Goal: Transaction & Acquisition: Obtain resource

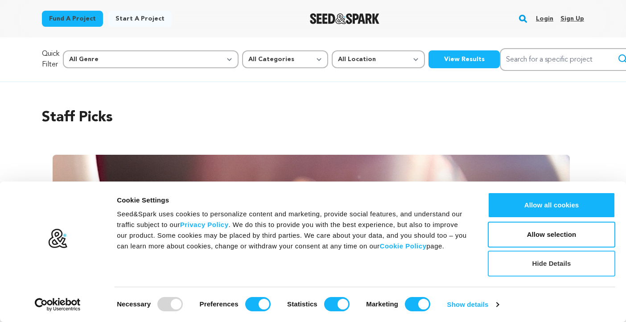
click at [533, 262] on button "Hide Details" at bounding box center [552, 264] width 128 height 26
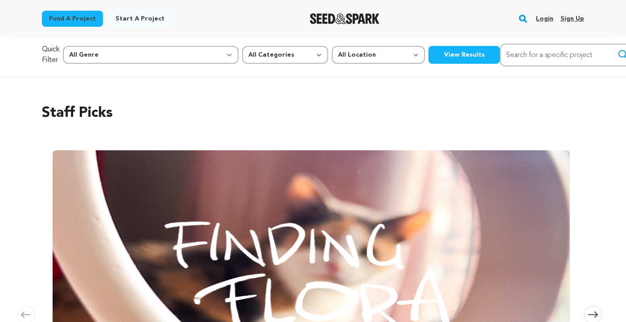
scroll to position [6, 0]
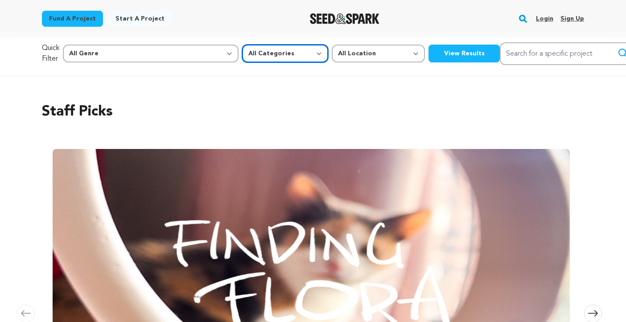
click at [242, 54] on select "All Categories Film Feature Film Short Series Music Video Comics Artist Residen…" at bounding box center [285, 54] width 86 height 18
select select "382"
click at [242, 45] on select "All Categories Film Feature Film Short Series Music Video Comics Artist Residen…" at bounding box center [285, 54] width 86 height 18
click at [429, 50] on button "View Results" at bounding box center [464, 54] width 71 height 18
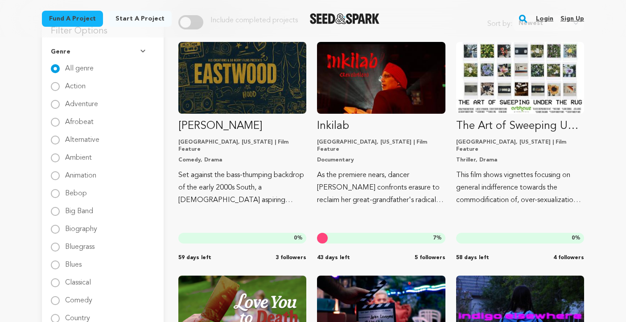
scroll to position [112, 0]
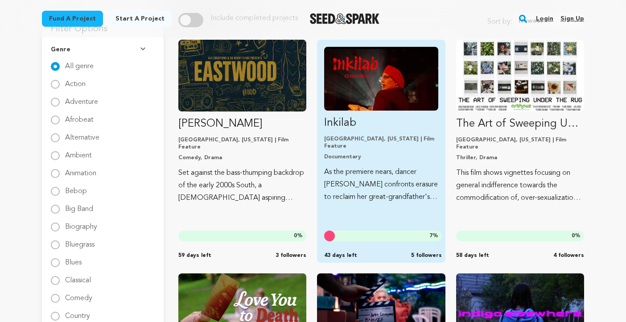
click at [376, 91] on img "Fund Inkilab" at bounding box center [381, 79] width 114 height 64
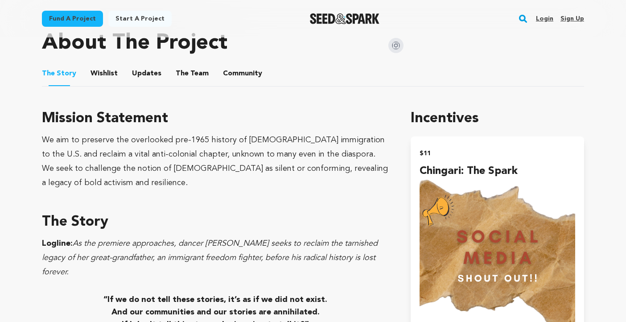
scroll to position [460, 0]
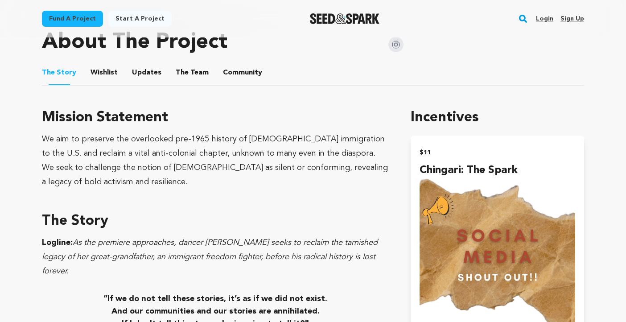
click at [110, 78] on button "Wishlist" at bounding box center [104, 74] width 21 height 21
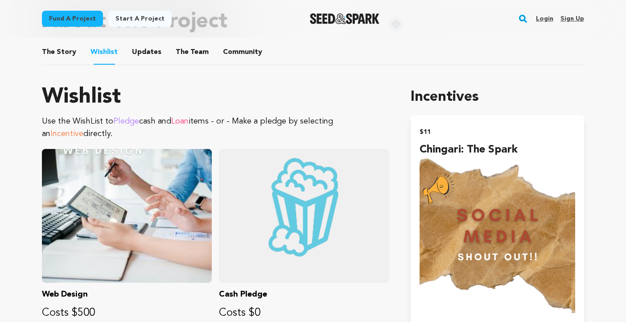
scroll to position [475, 0]
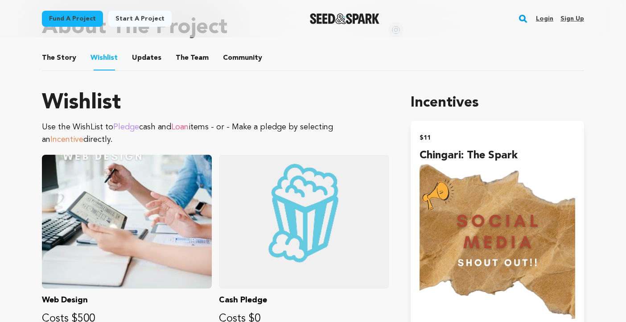
click at [137, 58] on button "Updates" at bounding box center [146, 59] width 21 height 21
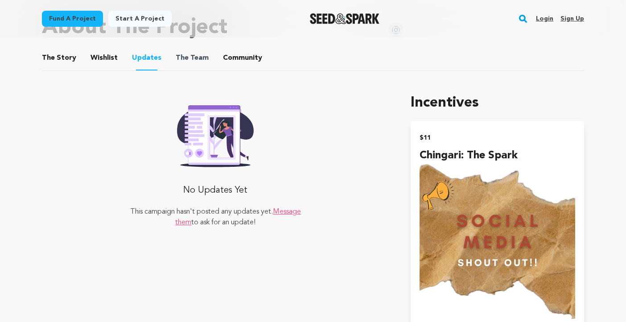
click at [176, 57] on span "The" at bounding box center [182, 58] width 13 height 11
click at [202, 58] on span "The Team" at bounding box center [192, 58] width 33 height 11
click at [239, 54] on button "Community" at bounding box center [242, 59] width 21 height 21
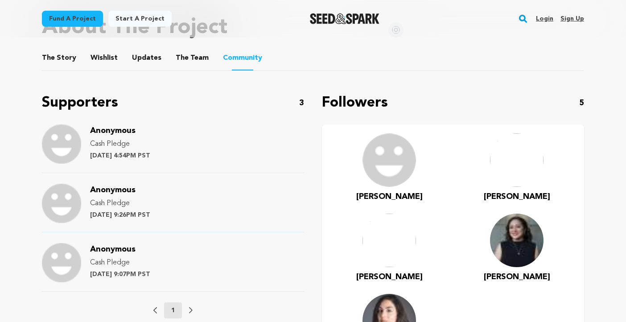
click at [185, 53] on button "The Team" at bounding box center [192, 59] width 21 height 21
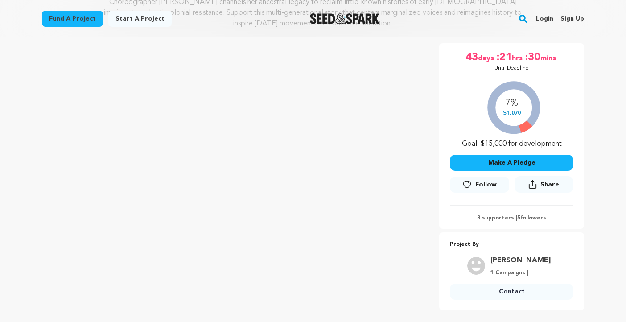
scroll to position [140, 0]
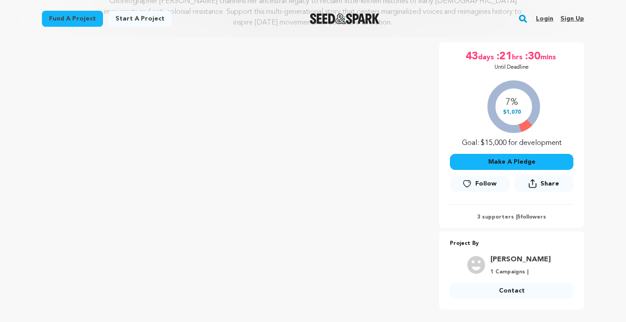
scroll to position [475, 0]
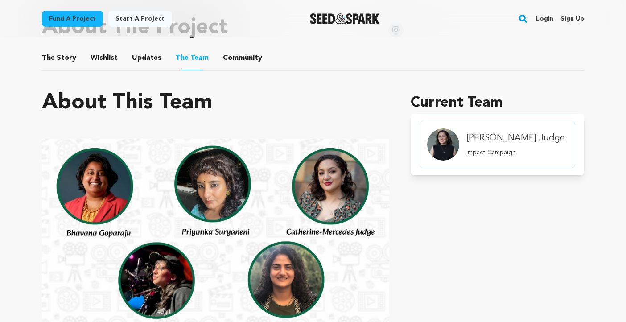
click at [83, 20] on link "Fund a project" at bounding box center [72, 19] width 61 height 16
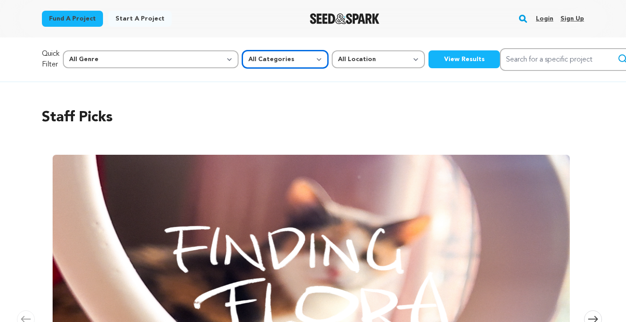
click at [242, 63] on select "All Categories Film Feature Film Short Series Music Video Comics Artist Residen…" at bounding box center [285, 59] width 86 height 18
select select "382"
click at [242, 50] on select "All Categories Film Feature Film Short Series Music Video Comics Artist Residen…" at bounding box center [285, 59] width 86 height 18
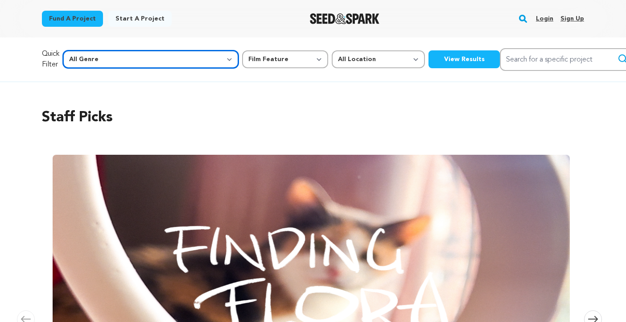
click at [144, 59] on select "All Genre Action Adventure Afrobeat Alternative Ambient Animation Bebop Big Ban…" at bounding box center [151, 59] width 176 height 18
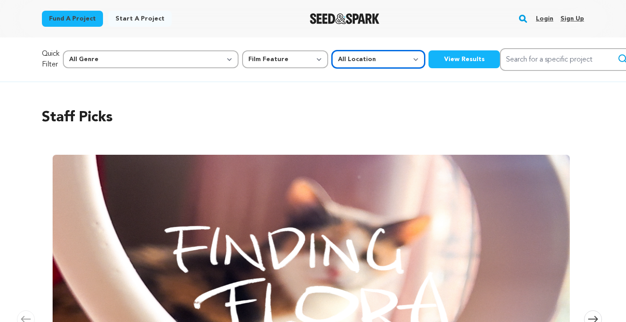
click at [332, 65] on select "All Location Everywhere United States Canada" at bounding box center [378, 59] width 93 height 18
select select "1671"
click at [332, 50] on select "All Location Everywhere United States Canada" at bounding box center [378, 59] width 93 height 18
click at [429, 62] on button "View Results" at bounding box center [464, 59] width 71 height 18
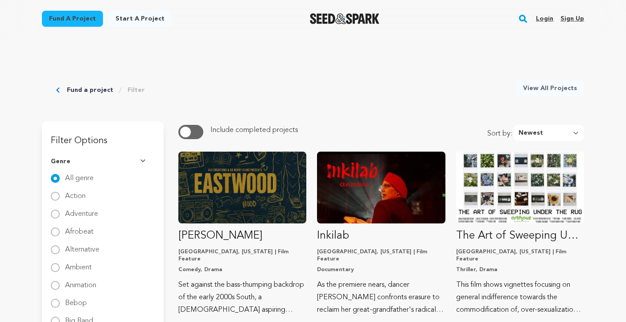
scroll to position [1, 0]
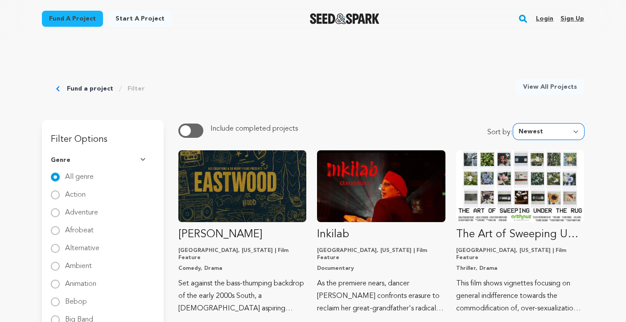
click at [531, 132] on select "Newest Most Popular Most Funded Trending Now Ending Now Amount Raised" at bounding box center [549, 132] width 71 height 16
select select "amount_raised"
click at [516, 124] on select "Newest Most Popular Most Funded Trending Now Ending Now Amount Raised" at bounding box center [549, 132] width 71 height 16
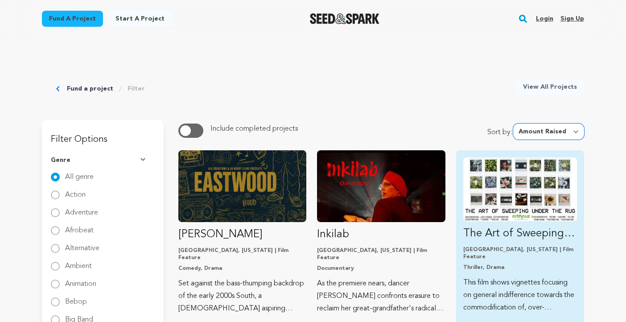
scroll to position [0, 0]
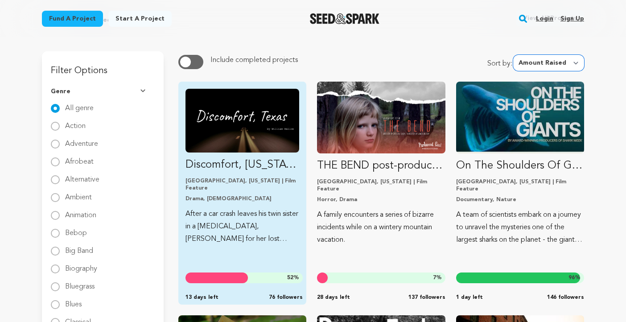
scroll to position [89, 0]
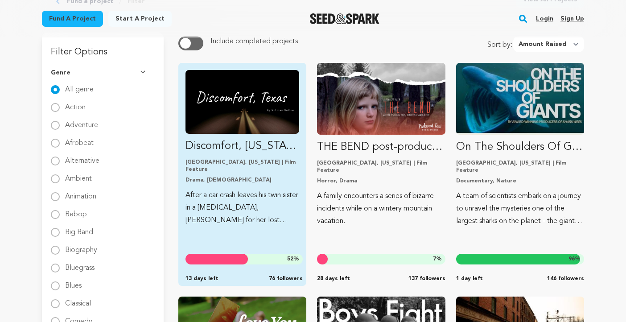
click at [264, 120] on img "Fund Discomfort, Texas" at bounding box center [243, 102] width 114 height 64
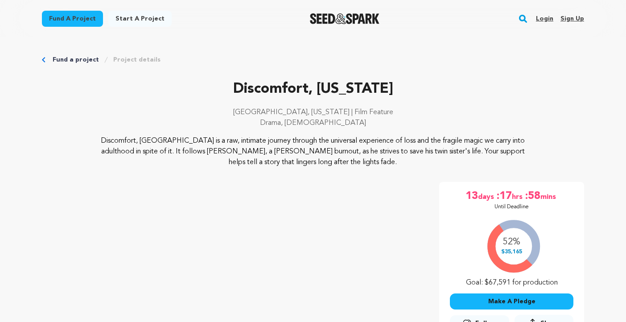
click at [83, 22] on link "Fund a project" at bounding box center [72, 19] width 61 height 16
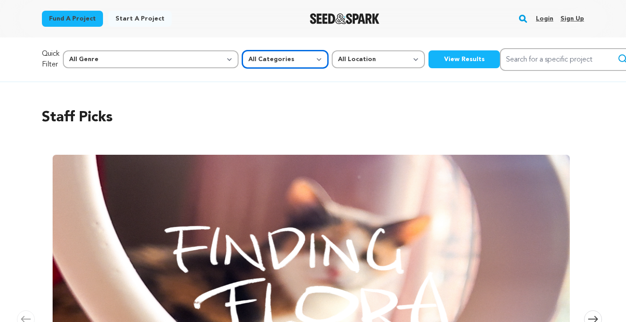
click at [242, 65] on select "All Categories Film Feature Film Short Series Music Video Comics Artist Residen…" at bounding box center [285, 59] width 86 height 18
select select "382"
click at [242, 50] on select "All Categories Film Feature Film Short Series Music Video Comics Artist Residen…" at bounding box center [285, 59] width 86 height 18
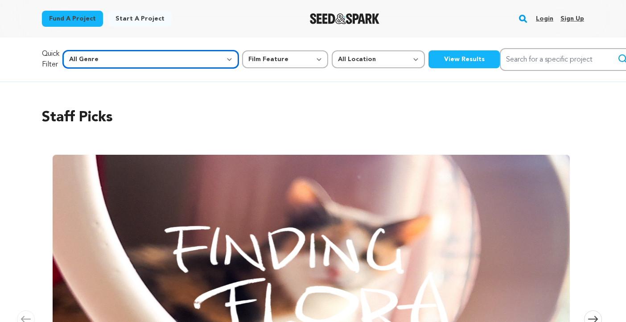
click at [134, 57] on select "All Genre Action Adventure Afrobeat Alternative Ambient Animation Bebop Big Ban…" at bounding box center [151, 59] width 176 height 18
click at [120, 62] on select "All Genre Action Adventure Afrobeat Alternative Ambient Animation Bebop Big Ban…" at bounding box center [151, 59] width 176 height 18
select select "8"
click at [82, 50] on select "All Genre Action Adventure Afrobeat Alternative Ambient Animation Bebop Big Ban…" at bounding box center [151, 59] width 176 height 18
click at [114, 64] on select "All Genre Action Adventure Afrobeat Alternative Ambient Animation Bebop Big Ban…" at bounding box center [151, 59] width 176 height 18
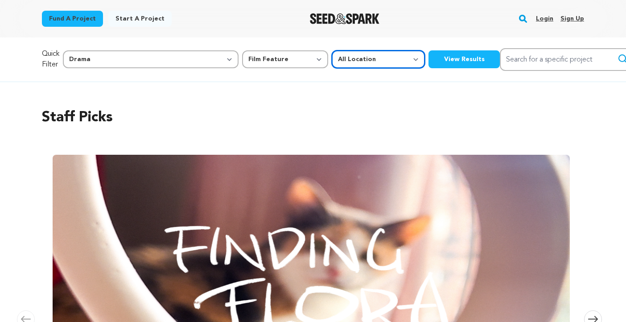
click at [332, 55] on select "All Location Everywhere United States Canada" at bounding box center [378, 59] width 93 height 18
select select "1671"
click at [332, 50] on select "All Location Everywhere United States Canada" at bounding box center [378, 59] width 93 height 18
click at [429, 60] on button "View Results" at bounding box center [464, 59] width 71 height 18
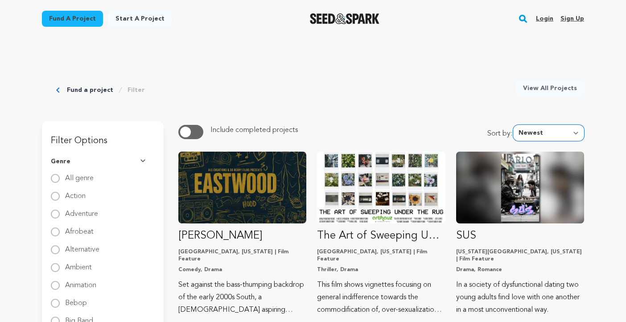
click at [528, 137] on select "Newest Most Popular Most Funded Trending Now Ending Now Amount Raised" at bounding box center [549, 133] width 71 height 16
select select "amount_raised"
click at [516, 125] on select "Newest Most Popular Most Funded Trending Now Ending Now Amount Raised" at bounding box center [549, 133] width 71 height 16
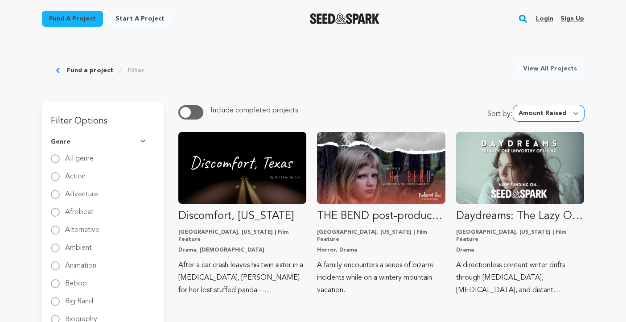
scroll to position [23, 0]
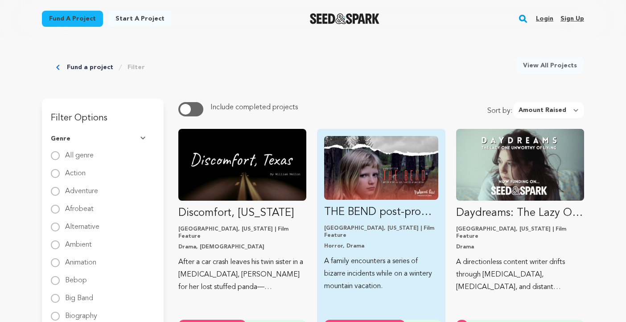
click at [382, 177] on img "Fund THE BEND post-production" at bounding box center [381, 168] width 114 height 64
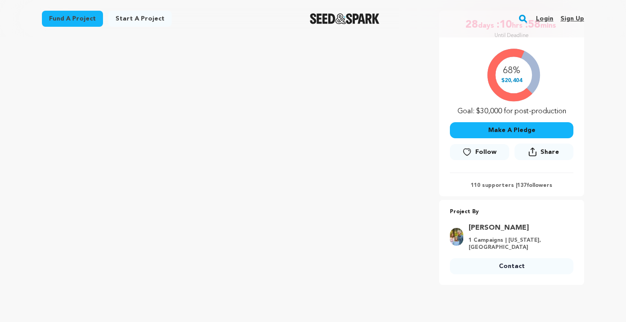
scroll to position [133, 0]
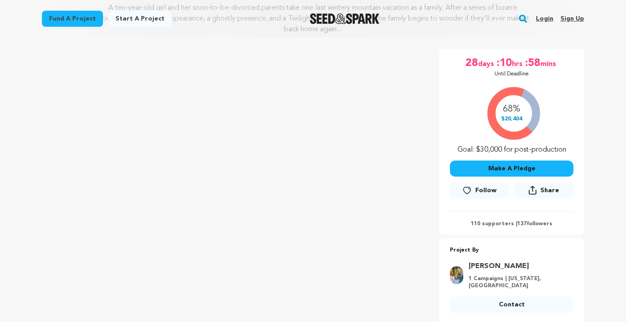
click at [115, 18] on link "Start a project" at bounding box center [139, 19] width 63 height 16
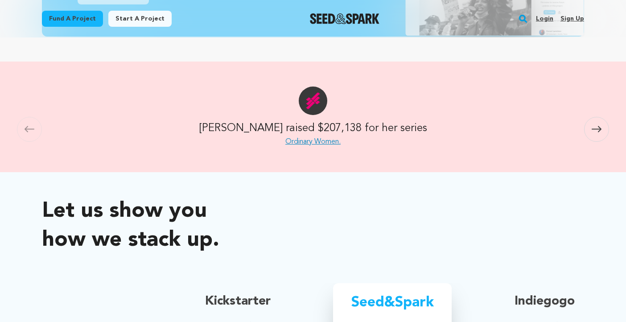
scroll to position [379, 0]
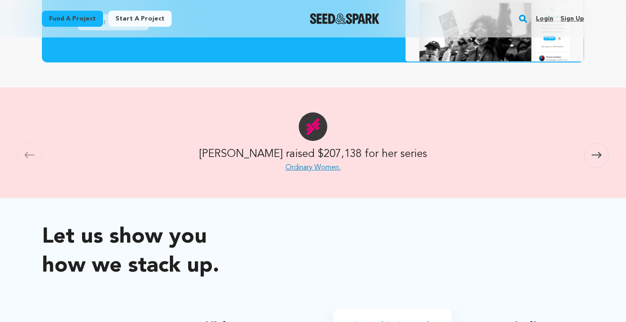
click at [319, 169] on link "Ordinary Women." at bounding box center [313, 167] width 55 height 7
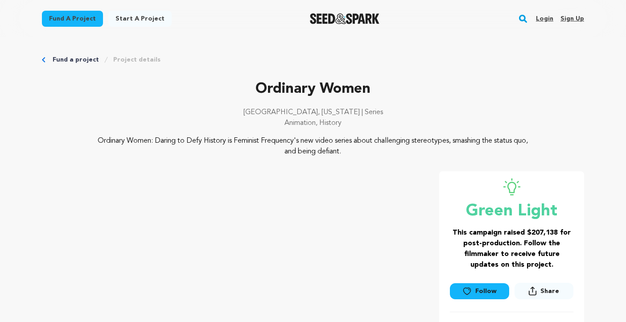
click at [136, 19] on link "Start a project" at bounding box center [139, 19] width 63 height 16
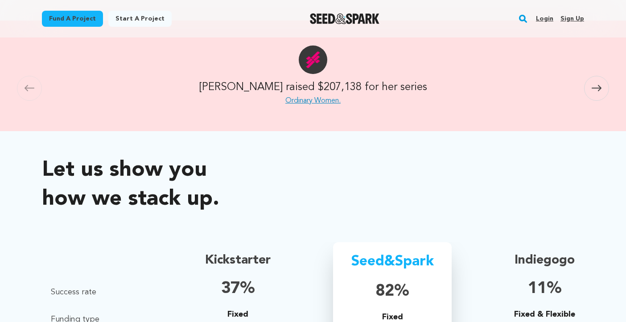
scroll to position [408, 0]
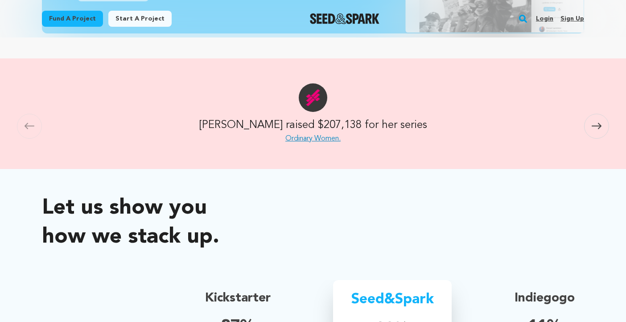
click at [150, 16] on link "Start a project" at bounding box center [139, 19] width 63 height 16
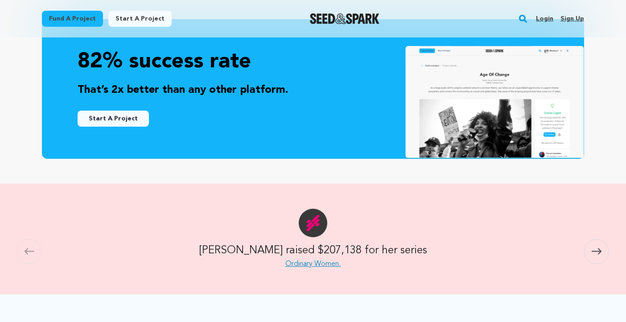
scroll to position [273, 0]
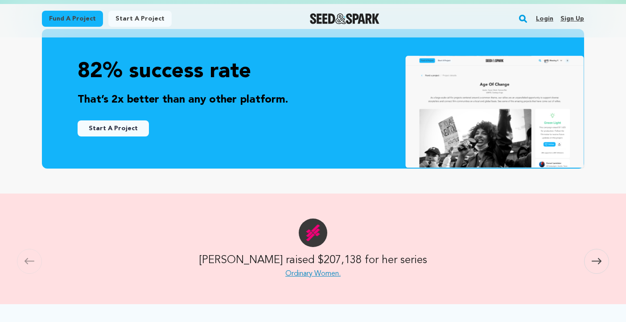
click at [130, 124] on link "Start A Project" at bounding box center [113, 128] width 71 height 16
